Goal: Navigation & Orientation: Find specific page/section

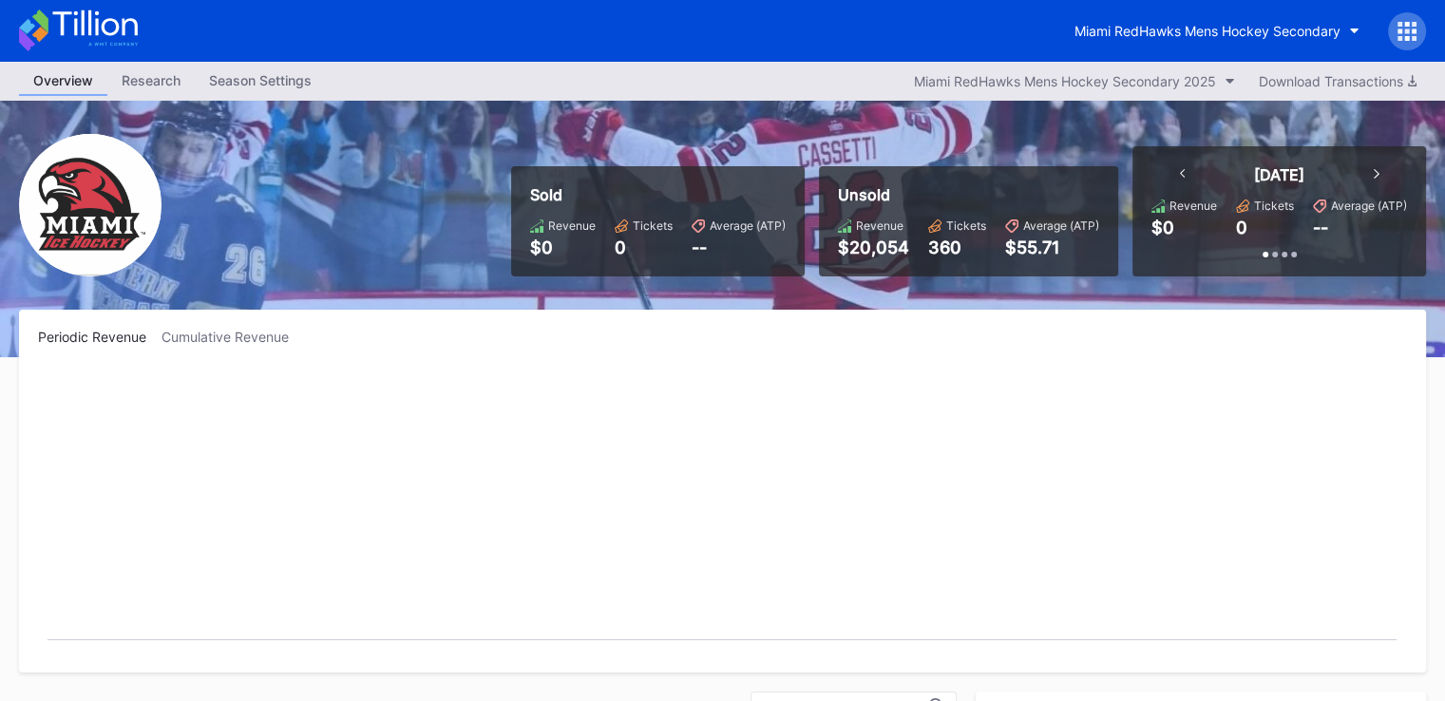
scroll to position [124, 0]
click at [1167, 33] on div "Miami RedHawks Mens Hockey Secondary" at bounding box center [1208, 31] width 266 height 16
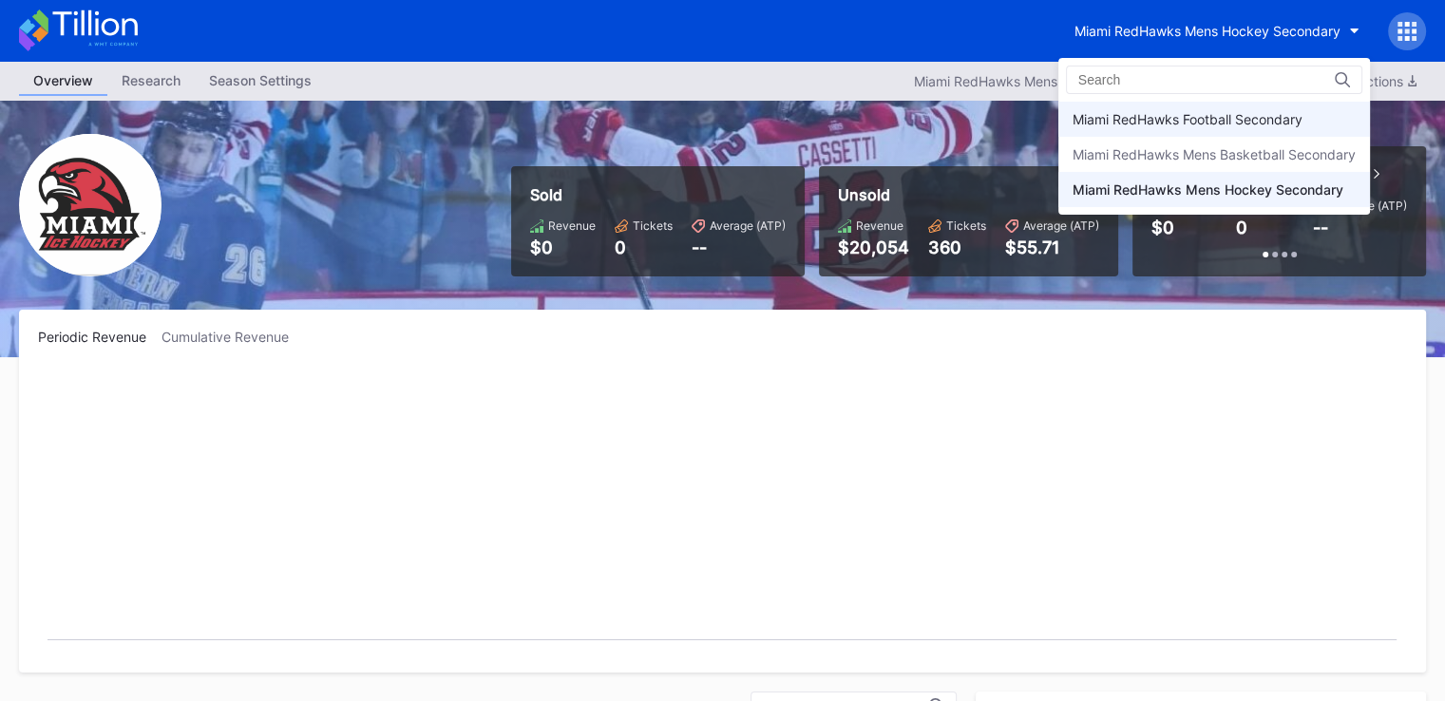
click at [1180, 115] on div "Miami RedHawks Football Secondary" at bounding box center [1188, 119] width 230 height 16
